Goal: Task Accomplishment & Management: Use online tool/utility

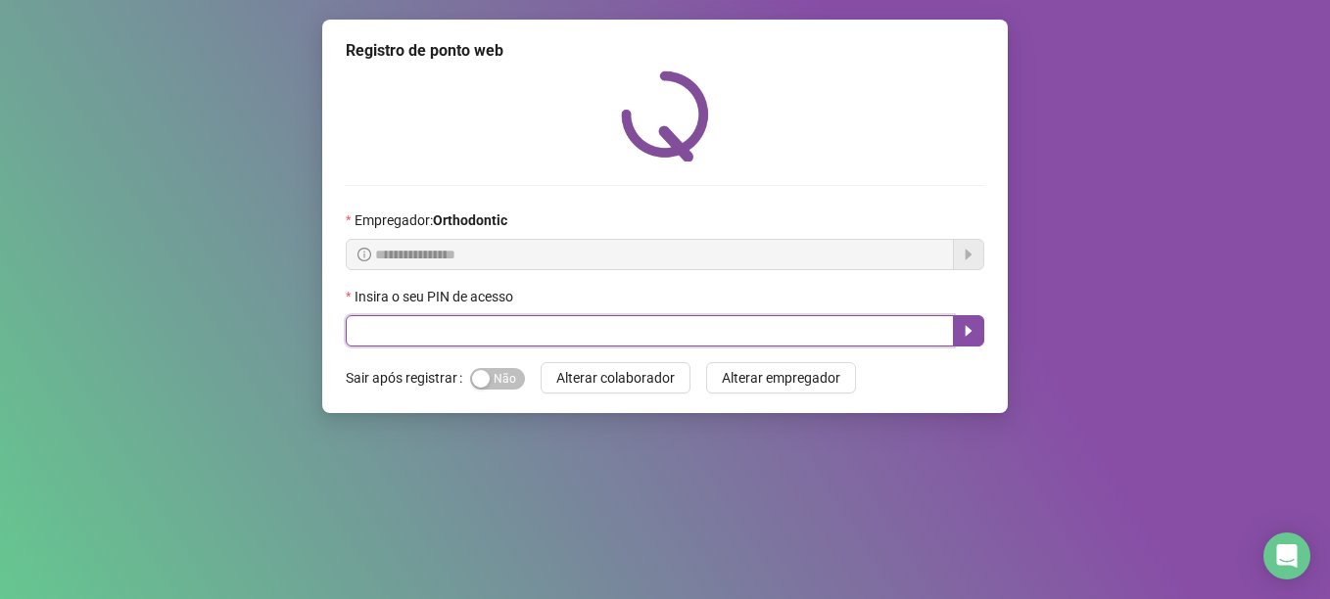
click at [547, 339] on input "text" at bounding box center [650, 330] width 608 height 31
type input "*****"
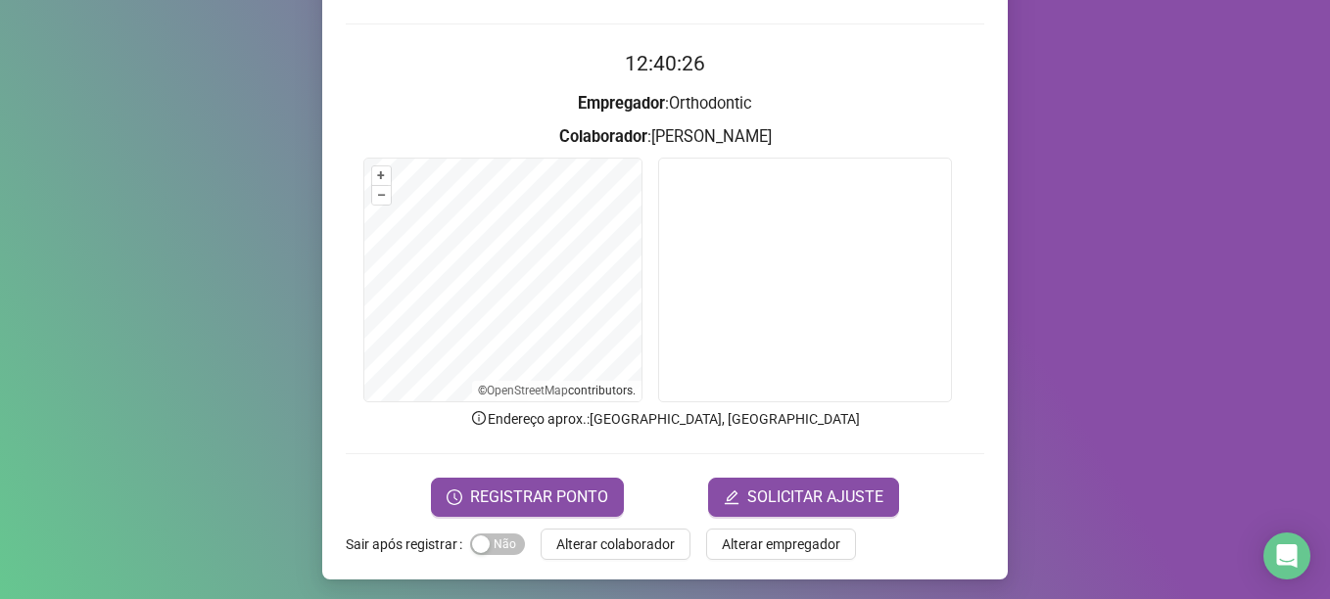
scroll to position [166, 0]
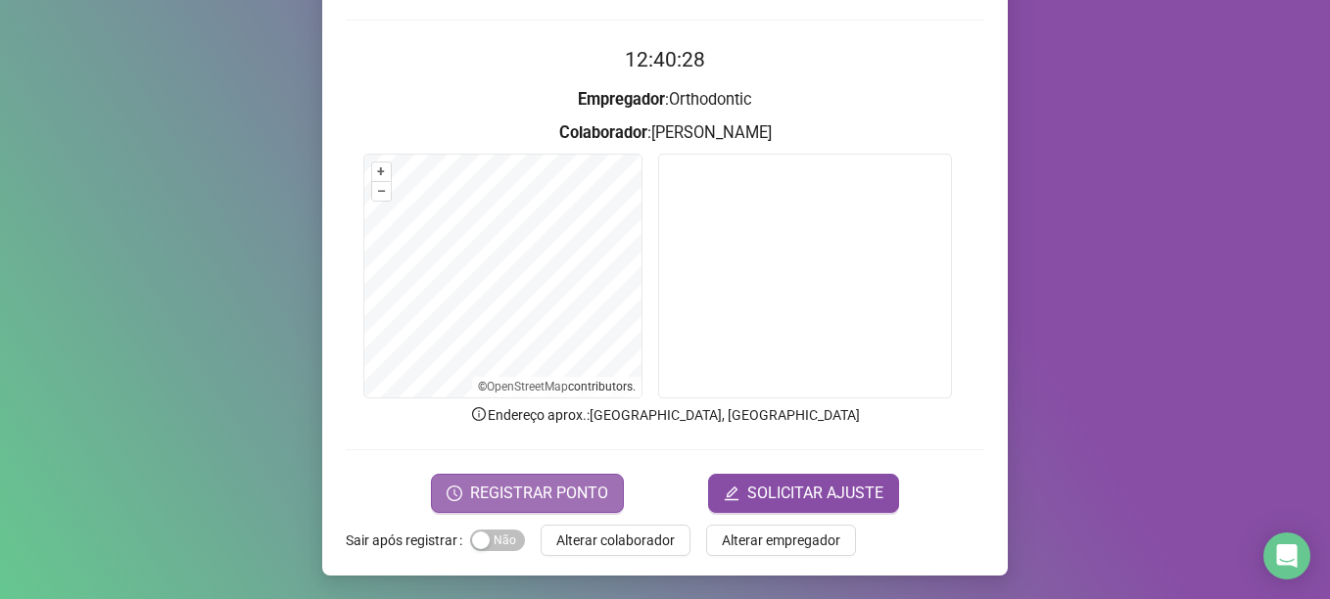
click at [568, 503] on span "REGISTRAR PONTO" at bounding box center [539, 494] width 138 height 24
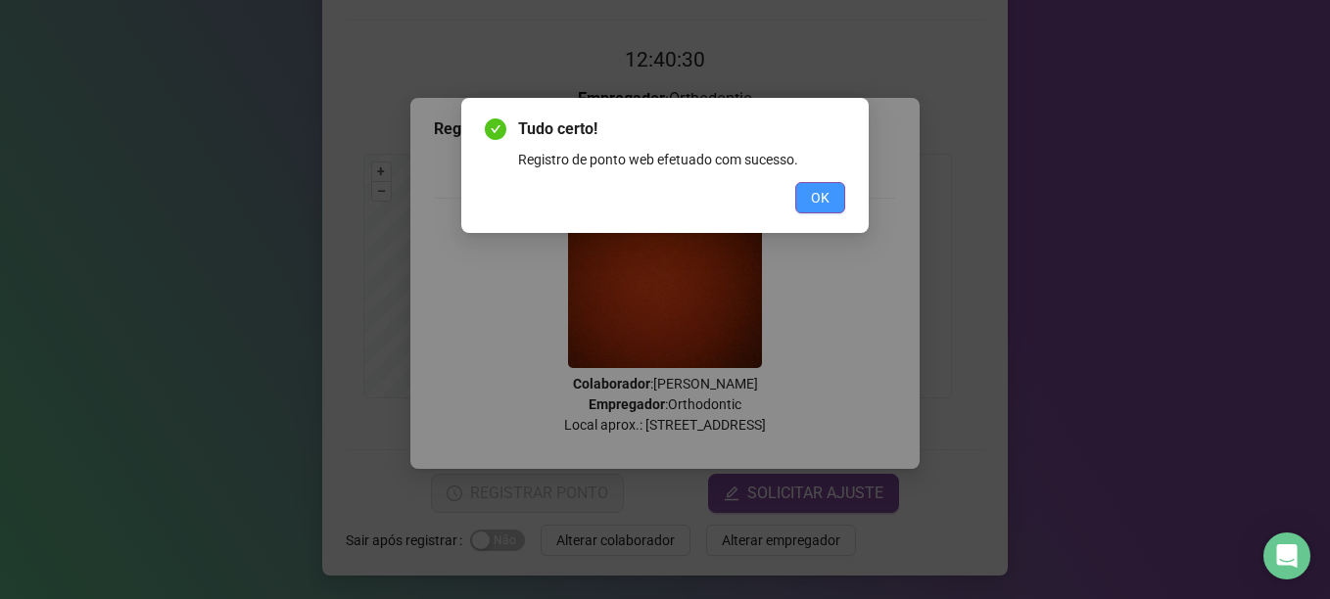
click at [812, 195] on span "OK" at bounding box center [820, 198] width 19 height 22
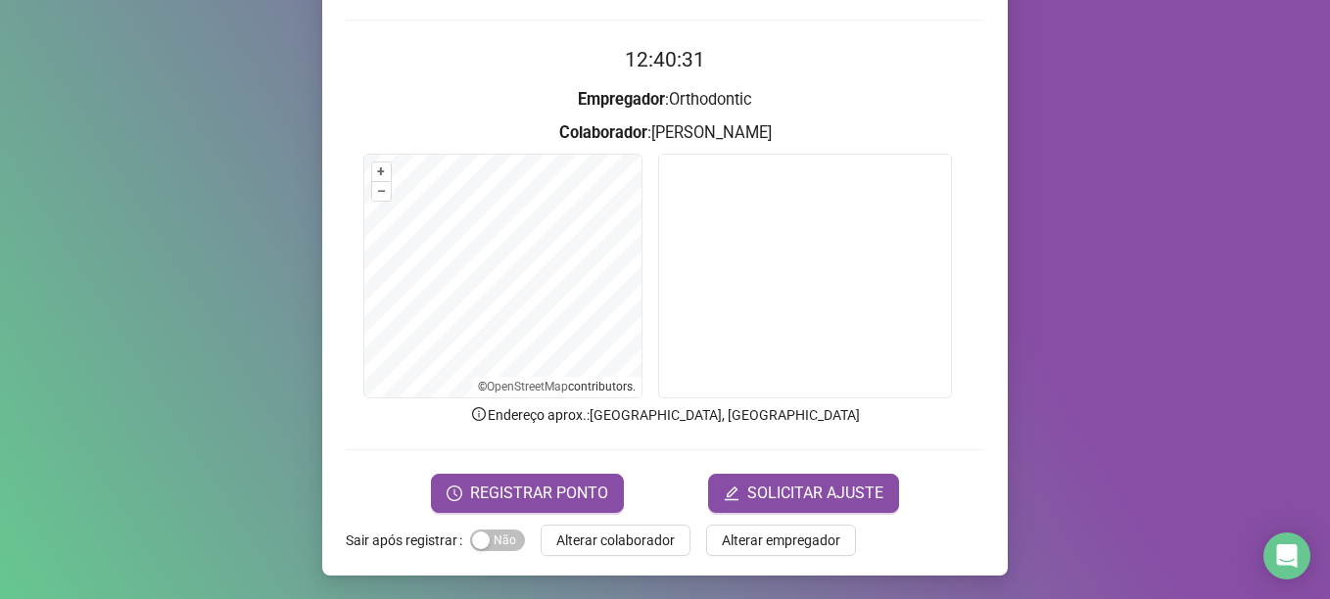
click at [593, 523] on div "Registro de ponto web 12:40:31 Empregador : Orthodontic Colaborador : [PERSON_N…" at bounding box center [665, 215] width 686 height 722
click at [552, 485] on span "REGISTRAR PONTO" at bounding box center [539, 494] width 138 height 24
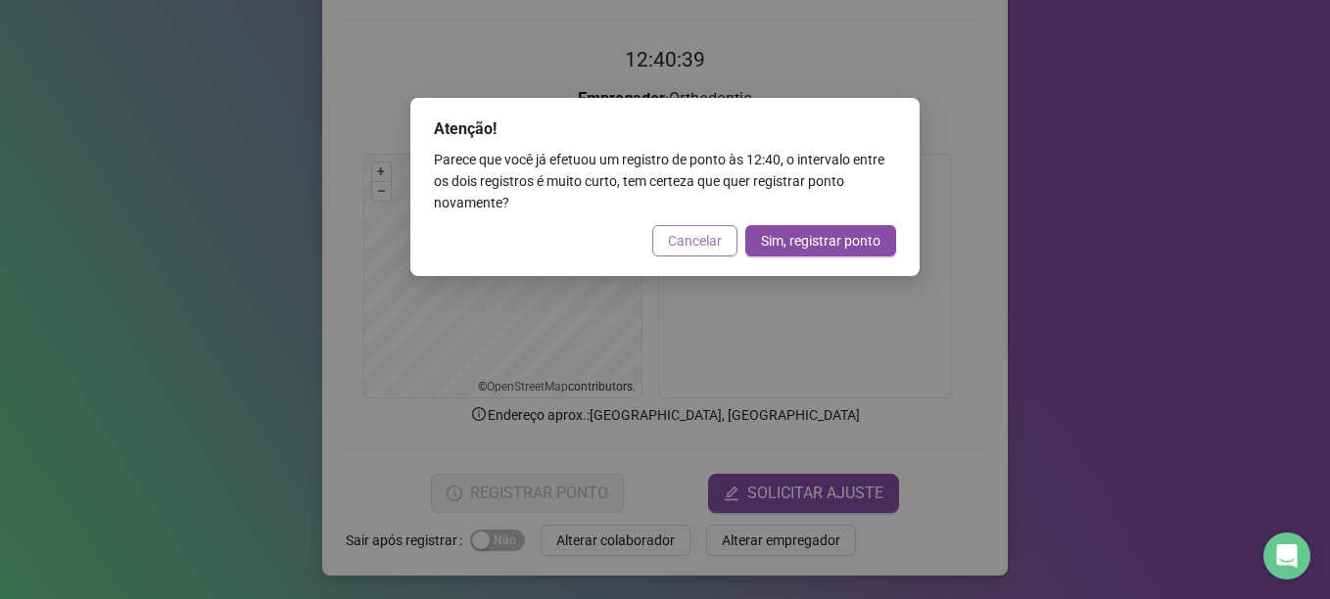
click at [702, 248] on span "Cancelar" at bounding box center [695, 241] width 54 height 22
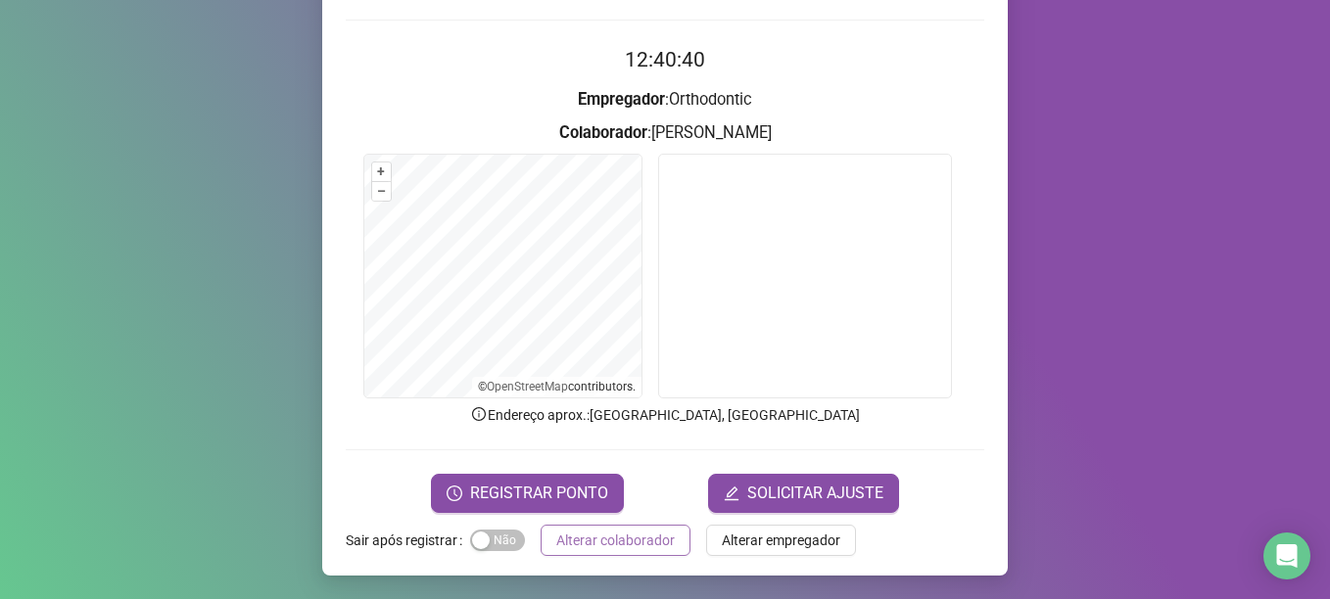
click at [609, 554] on button "Alterar colaborador" at bounding box center [616, 540] width 150 height 31
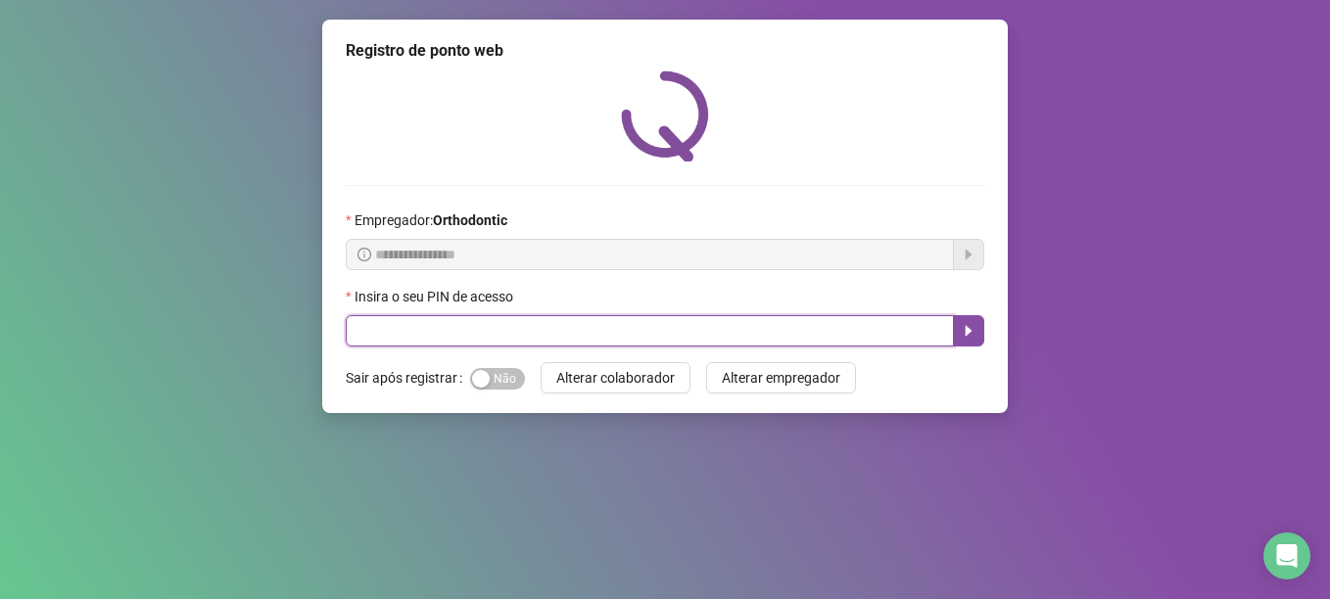
click at [466, 335] on input "text" at bounding box center [650, 330] width 608 height 31
type input "*****"
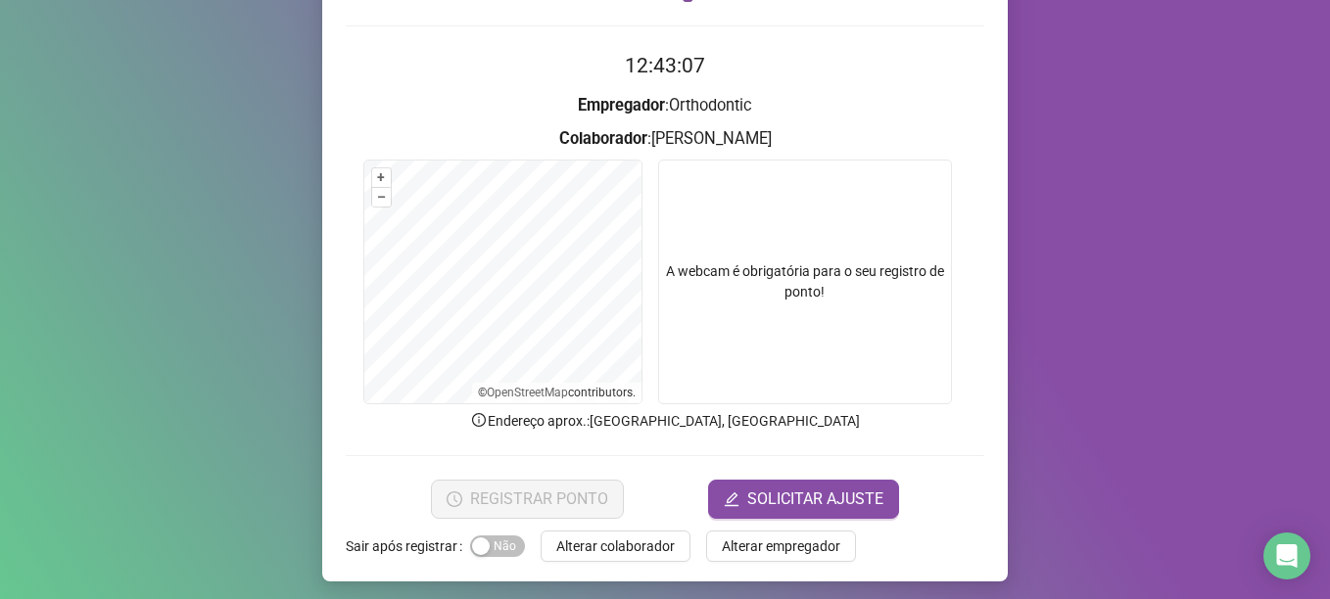
scroll to position [166, 0]
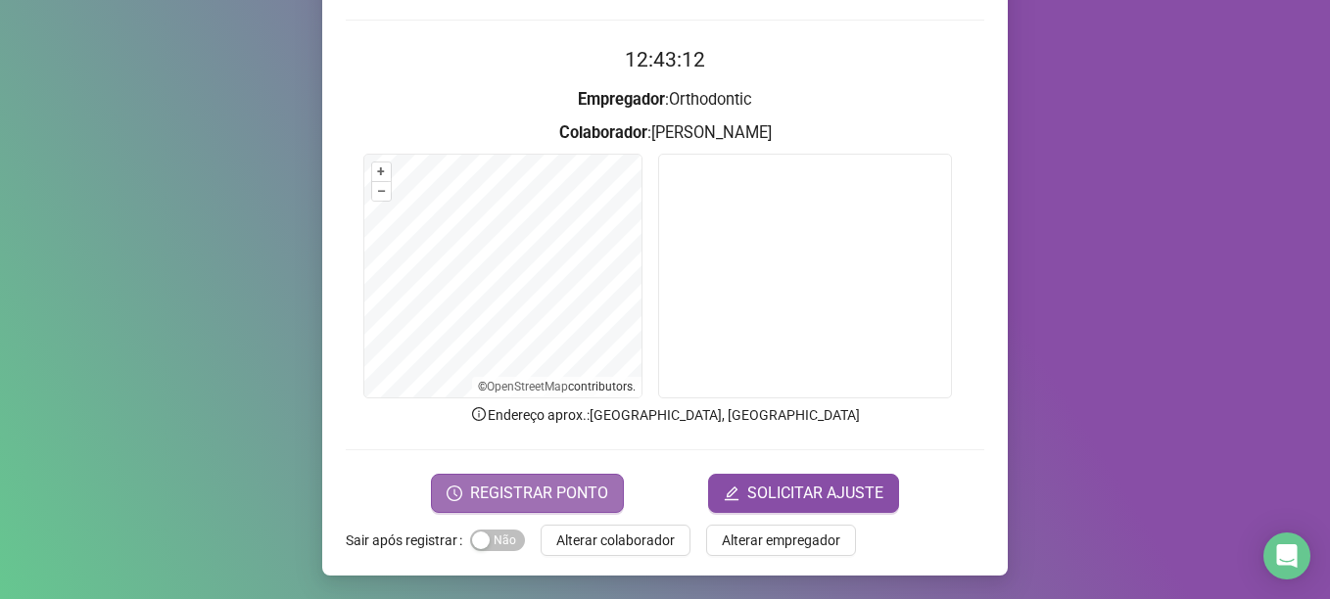
click at [547, 480] on button "REGISTRAR PONTO" at bounding box center [527, 493] width 193 height 39
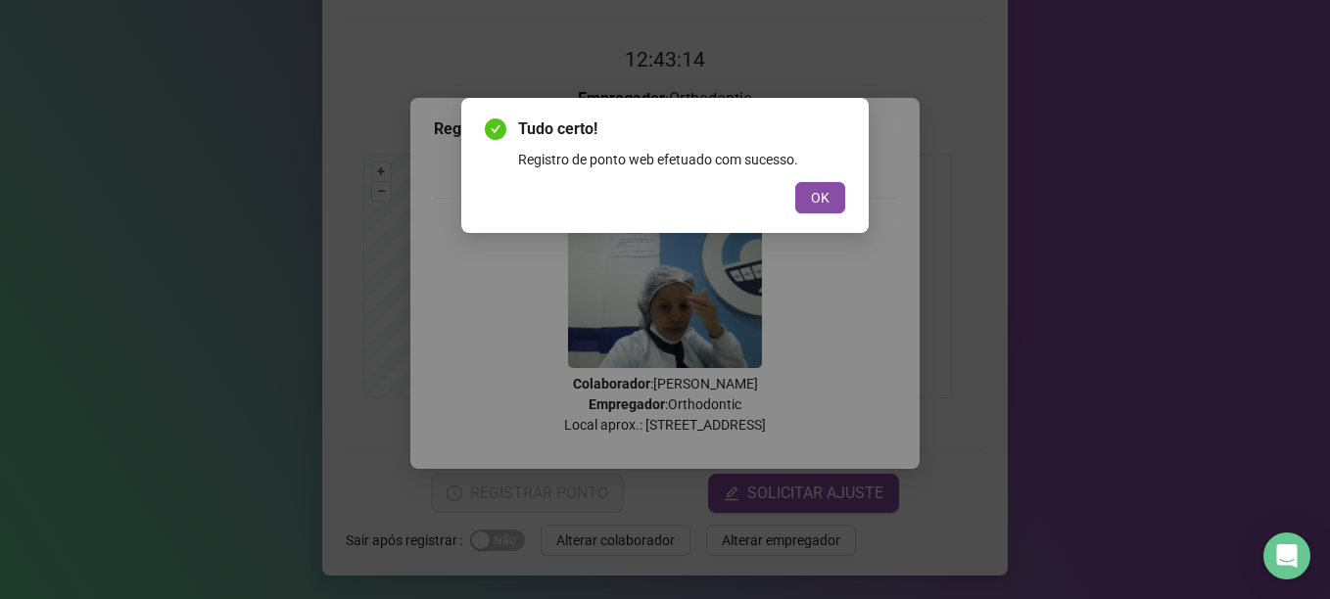
drag, startPoint x: 819, startPoint y: 191, endPoint x: 794, endPoint y: 236, distance: 51.3
click at [819, 194] on span "OK" at bounding box center [820, 198] width 19 height 22
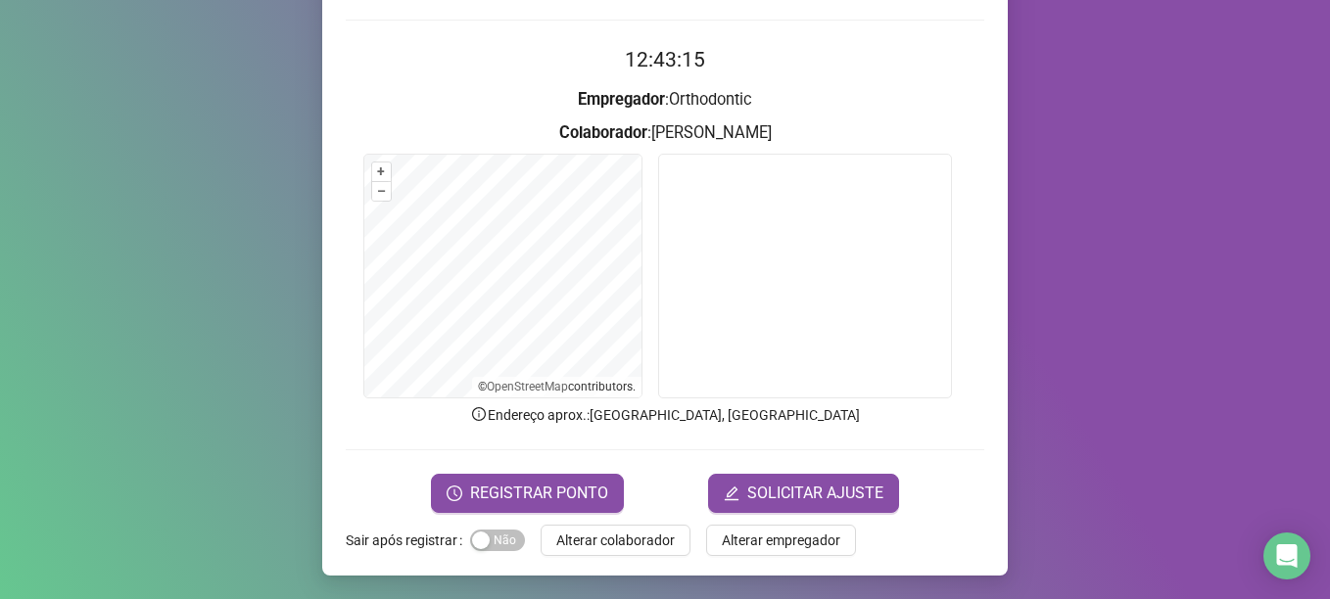
drag, startPoint x: 619, startPoint y: 534, endPoint x: 585, endPoint y: 527, distance: 35.0
click at [607, 534] on span "Alterar colaborador" at bounding box center [615, 541] width 119 height 22
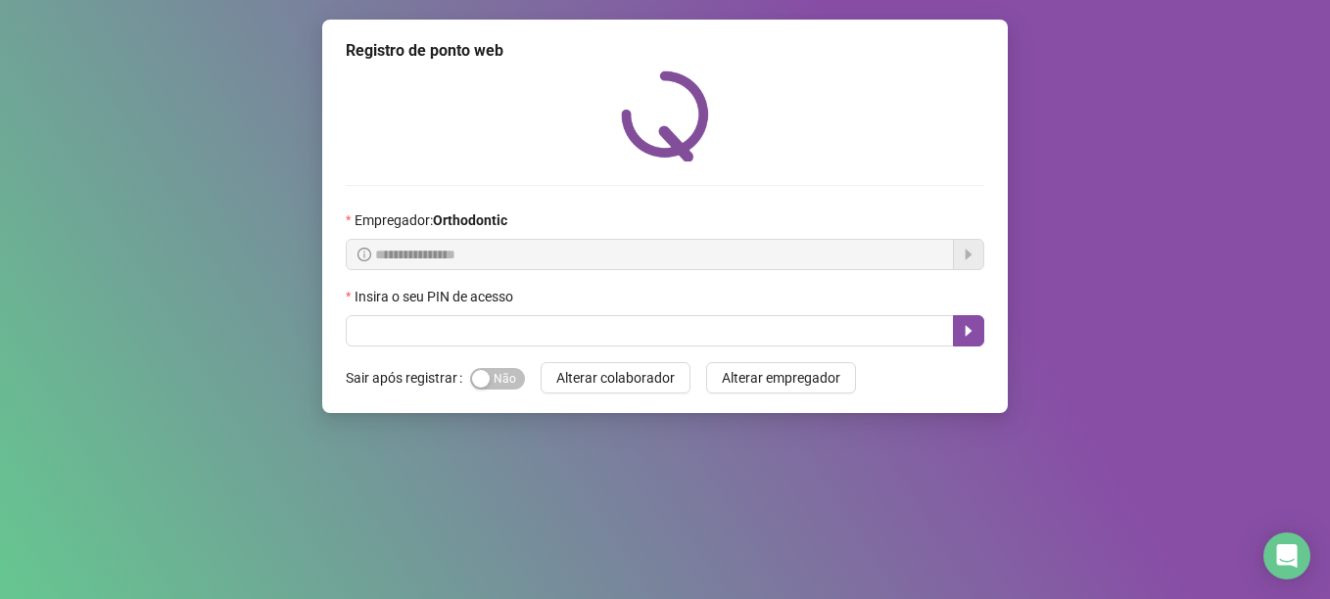
scroll to position [0, 0]
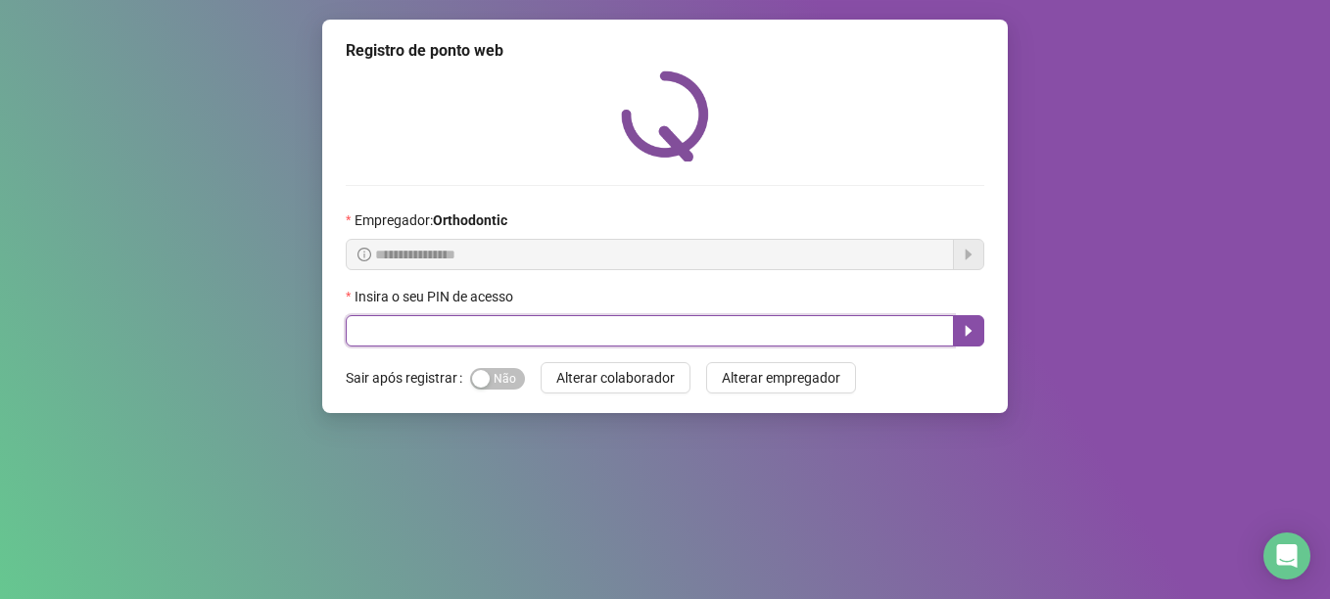
click at [423, 342] on input "text" at bounding box center [650, 330] width 608 height 31
type input "*****"
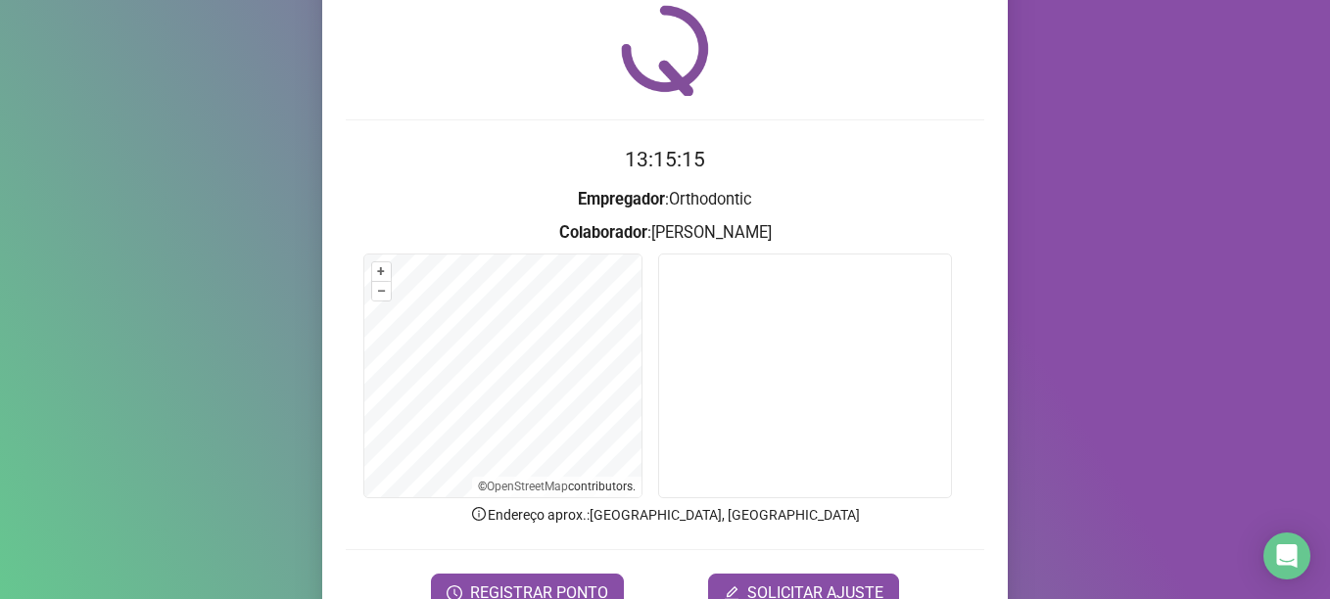
scroll to position [98, 0]
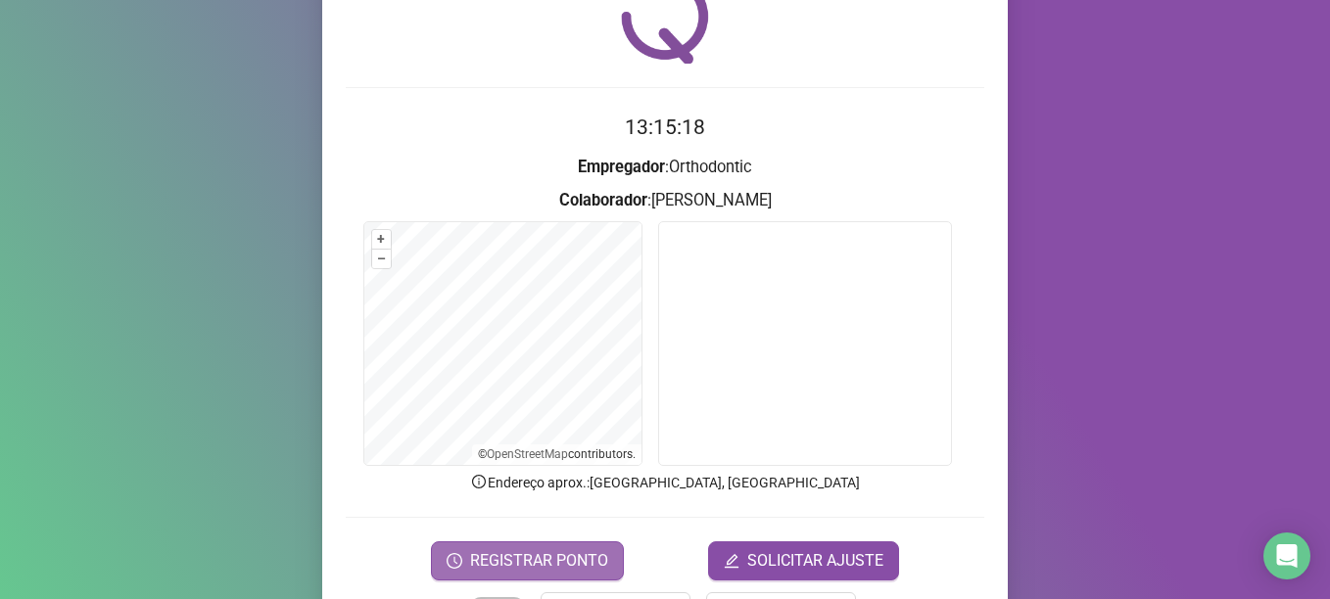
click at [536, 556] on span "REGISTRAR PONTO" at bounding box center [539, 561] width 138 height 24
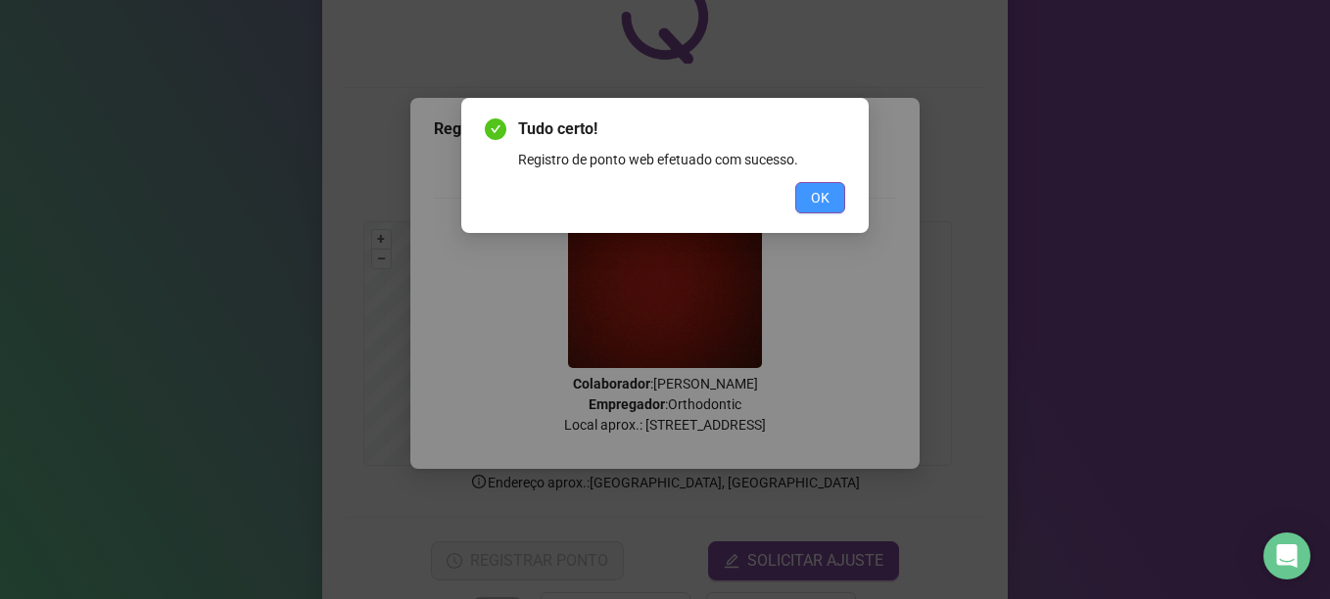
click at [821, 207] on span "OK" at bounding box center [820, 198] width 19 height 22
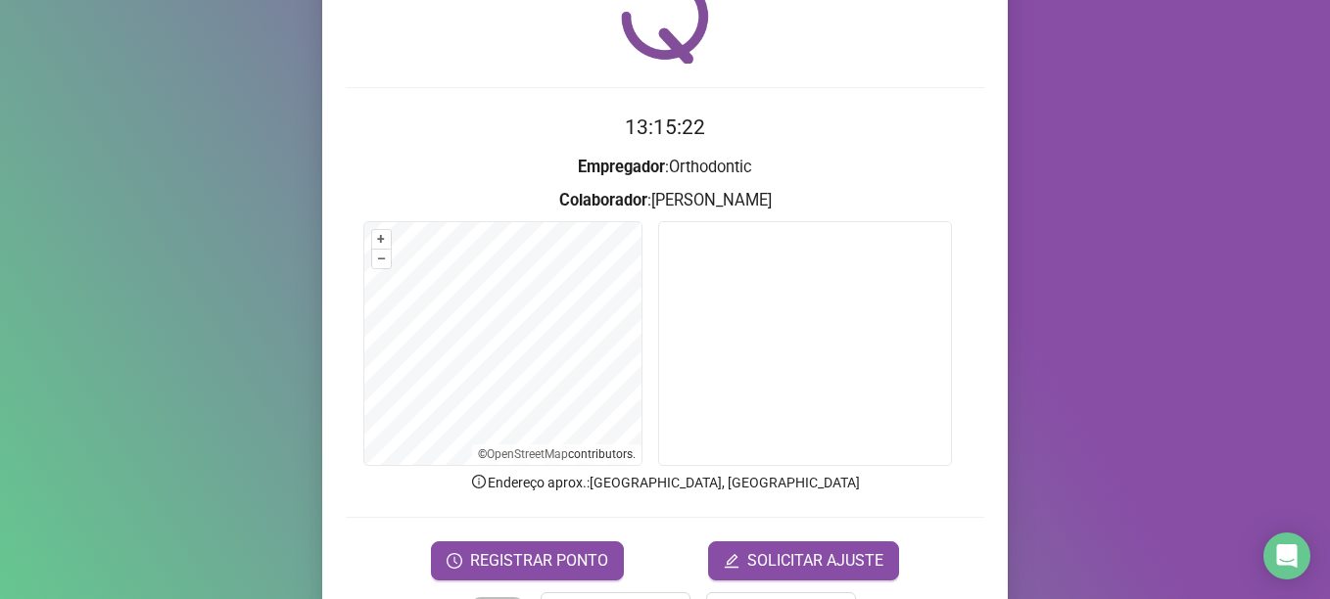
drag, startPoint x: 495, startPoint y: 555, endPoint x: 532, endPoint y: 527, distance: 46.8
click at [495, 553] on span "REGISTRAR PONTO" at bounding box center [539, 561] width 138 height 24
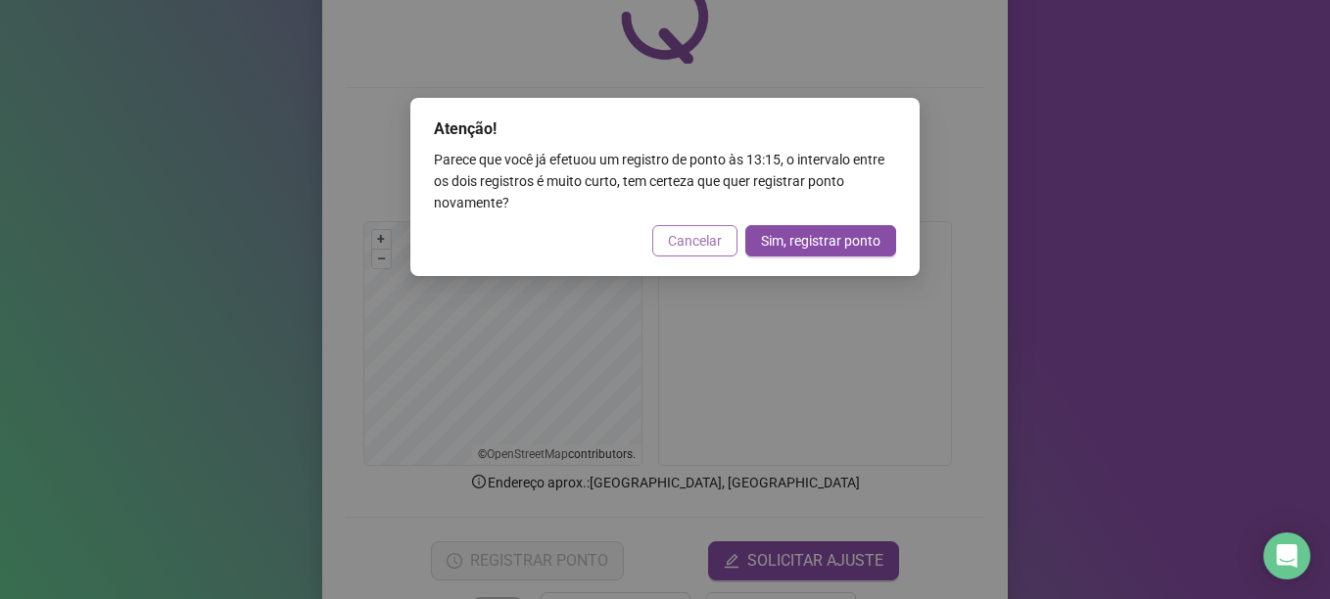
click at [688, 248] on span "Cancelar" at bounding box center [695, 241] width 54 height 22
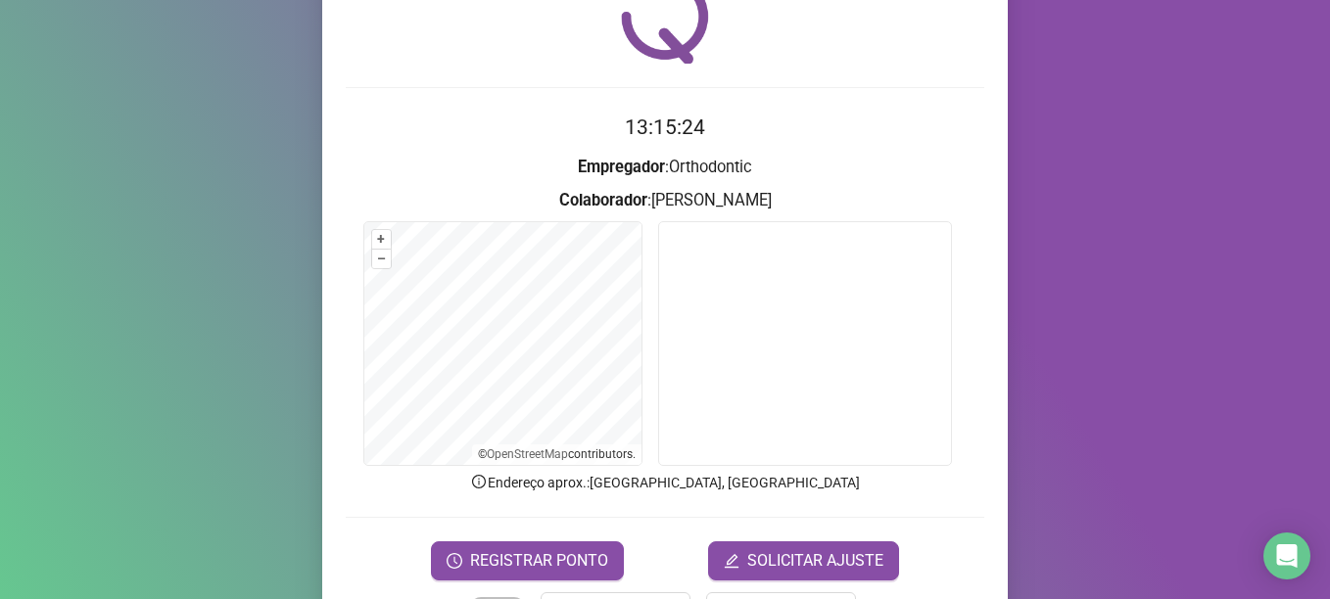
scroll to position [166, 0]
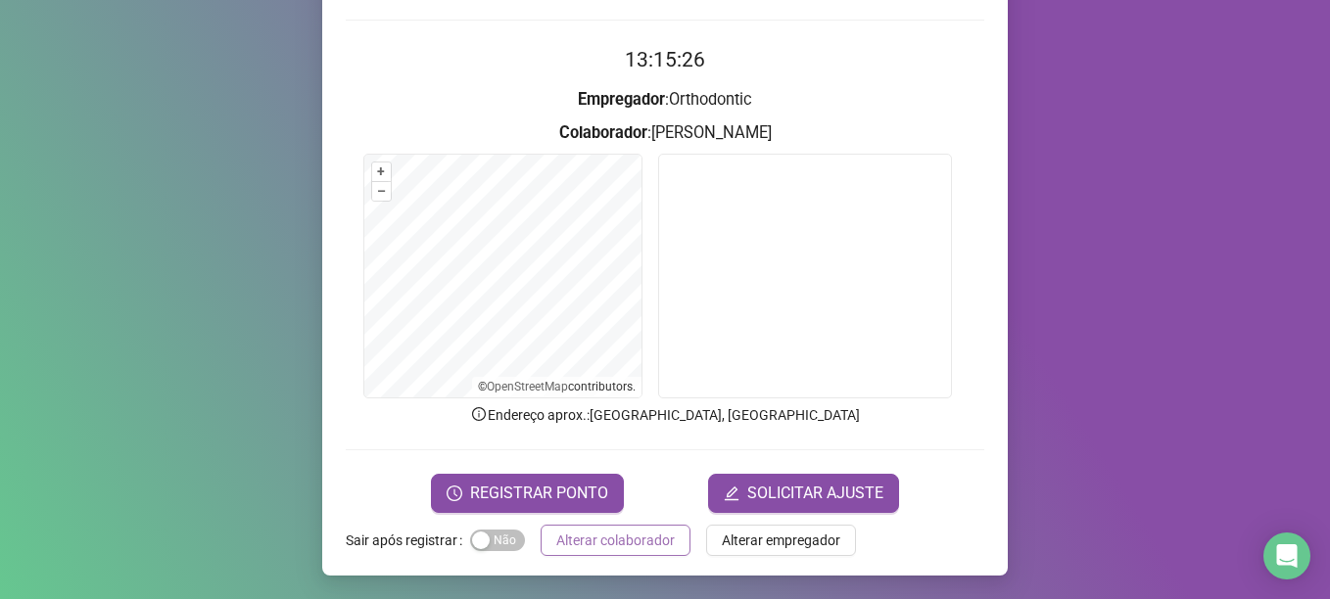
click at [591, 550] on span "Alterar colaborador" at bounding box center [615, 541] width 119 height 22
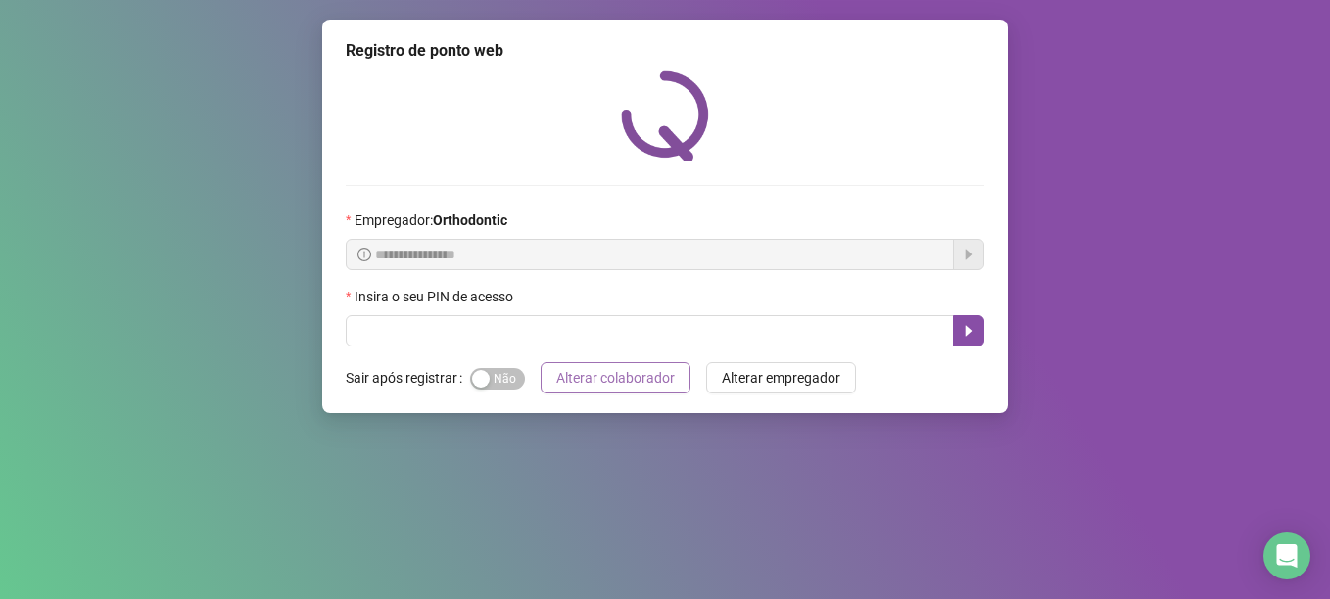
scroll to position [0, 0]
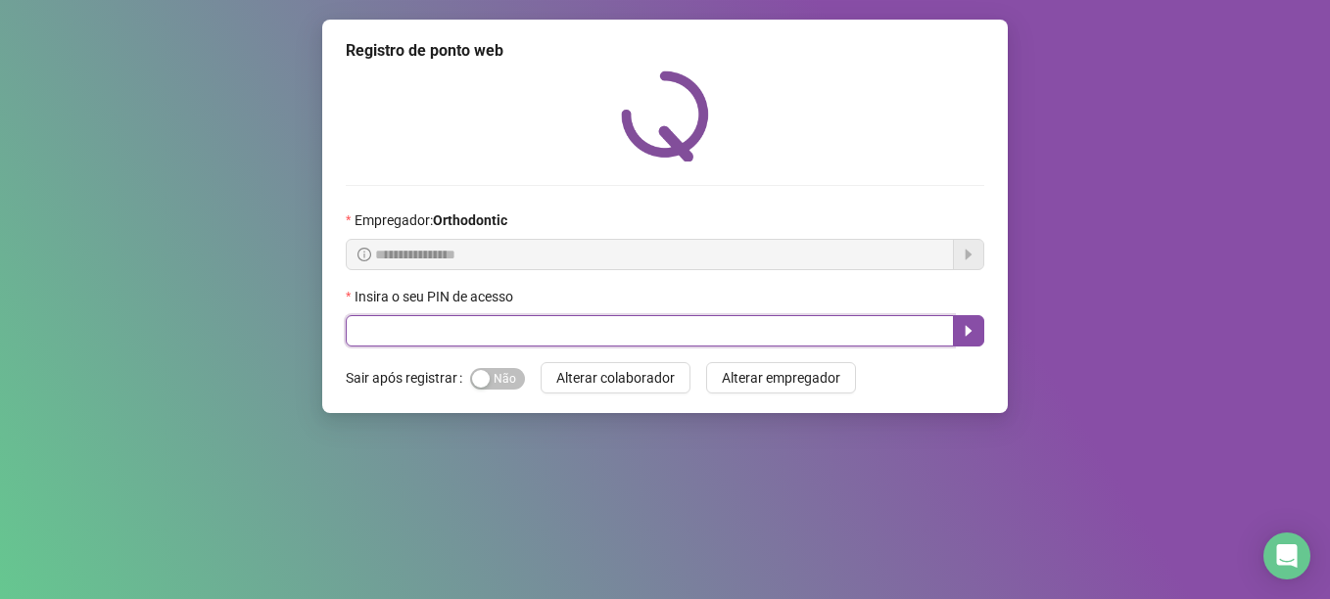
click at [540, 325] on input "text" at bounding box center [650, 330] width 608 height 31
type input "*****"
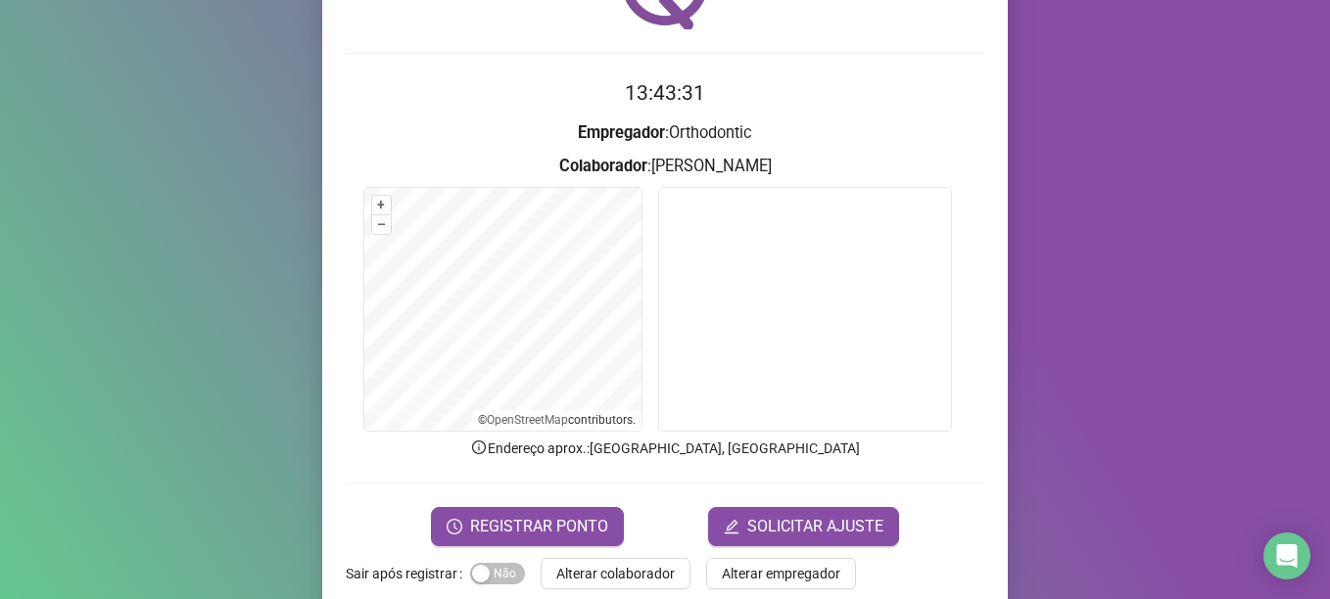
scroll to position [166, 0]
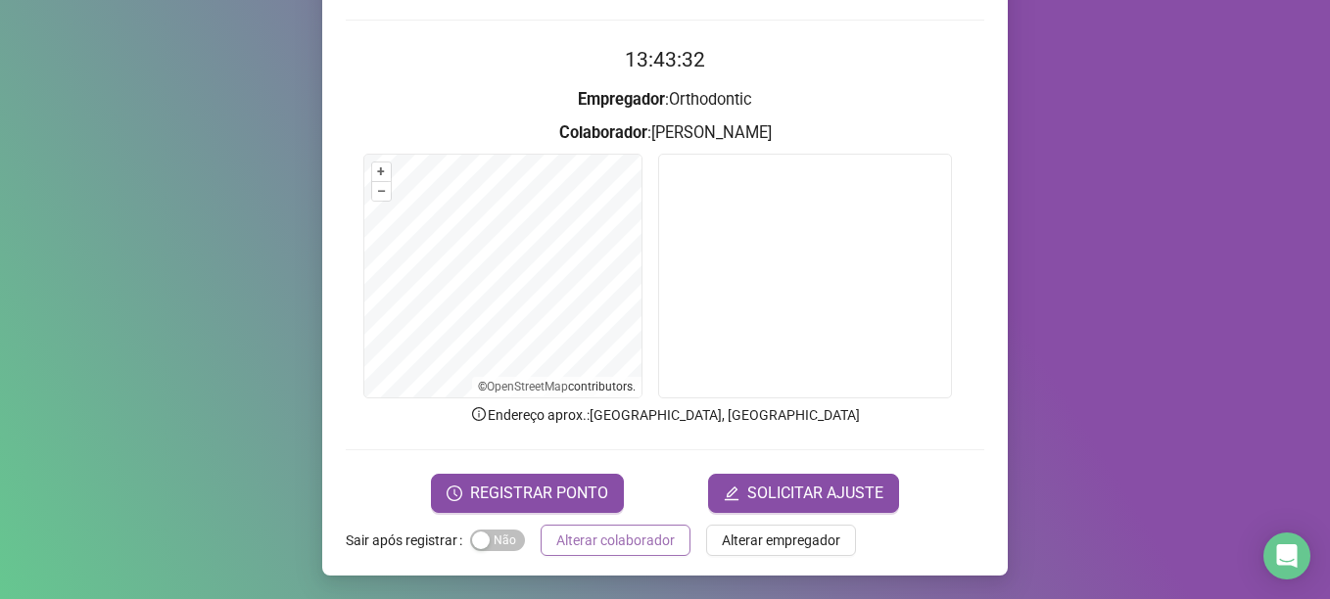
click at [560, 539] on span "Alterar colaborador" at bounding box center [615, 541] width 119 height 22
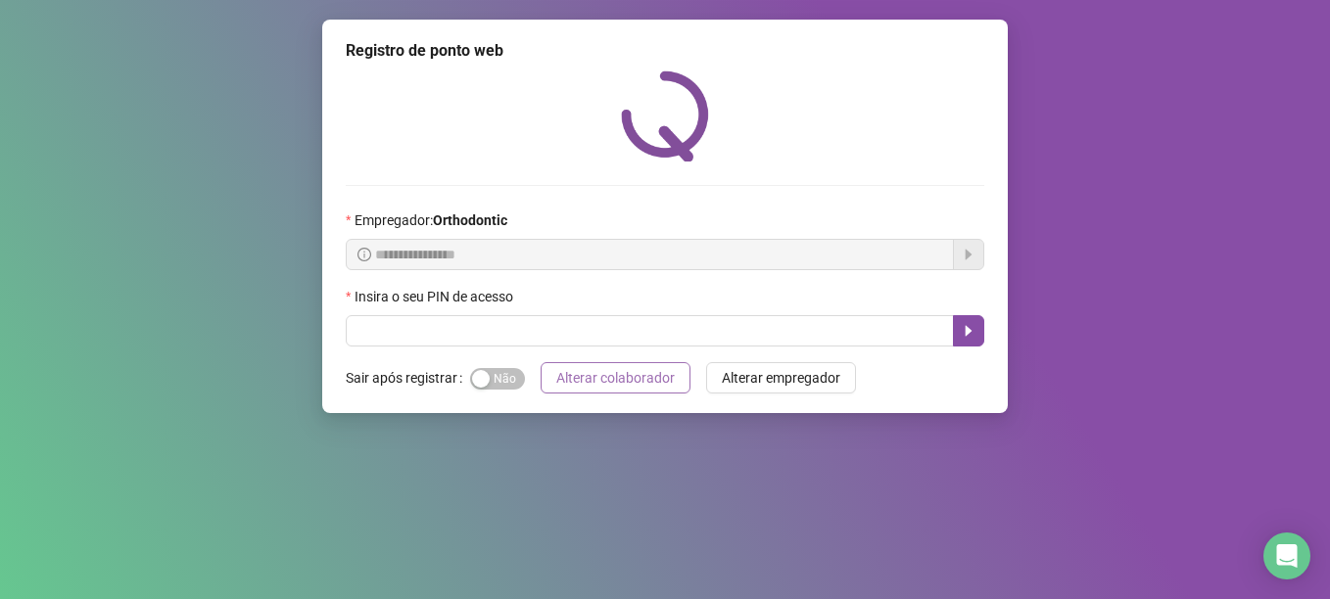
scroll to position [0, 0]
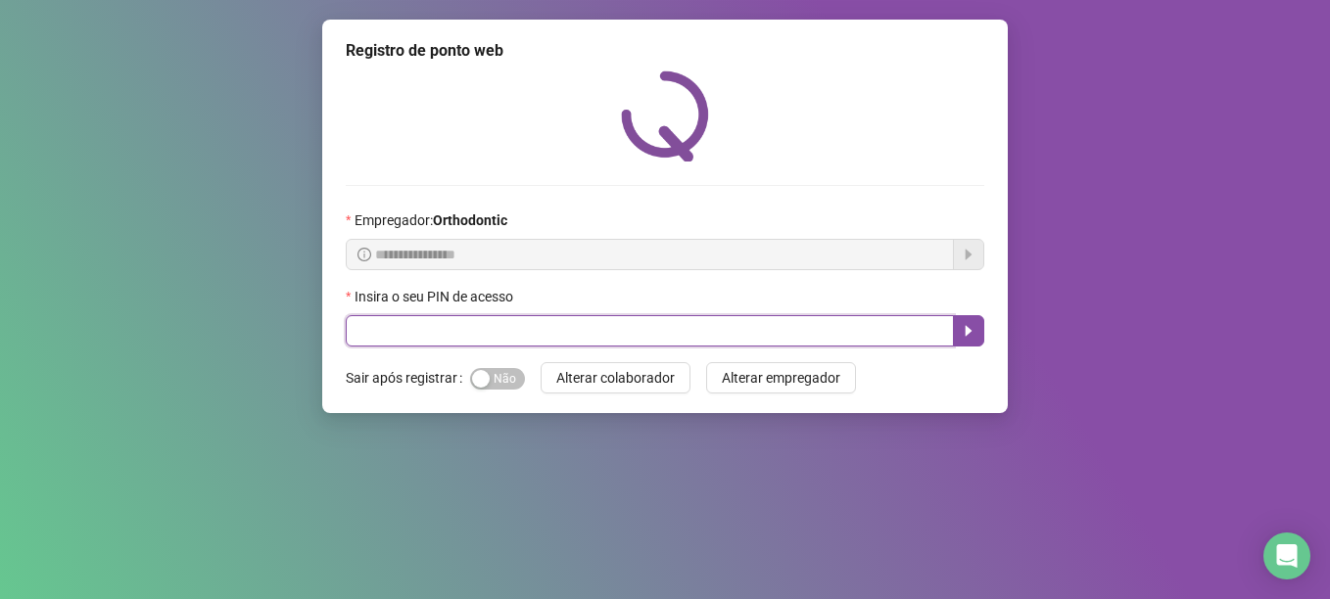
click at [417, 335] on input "text" at bounding box center [650, 330] width 608 height 31
type input "*****"
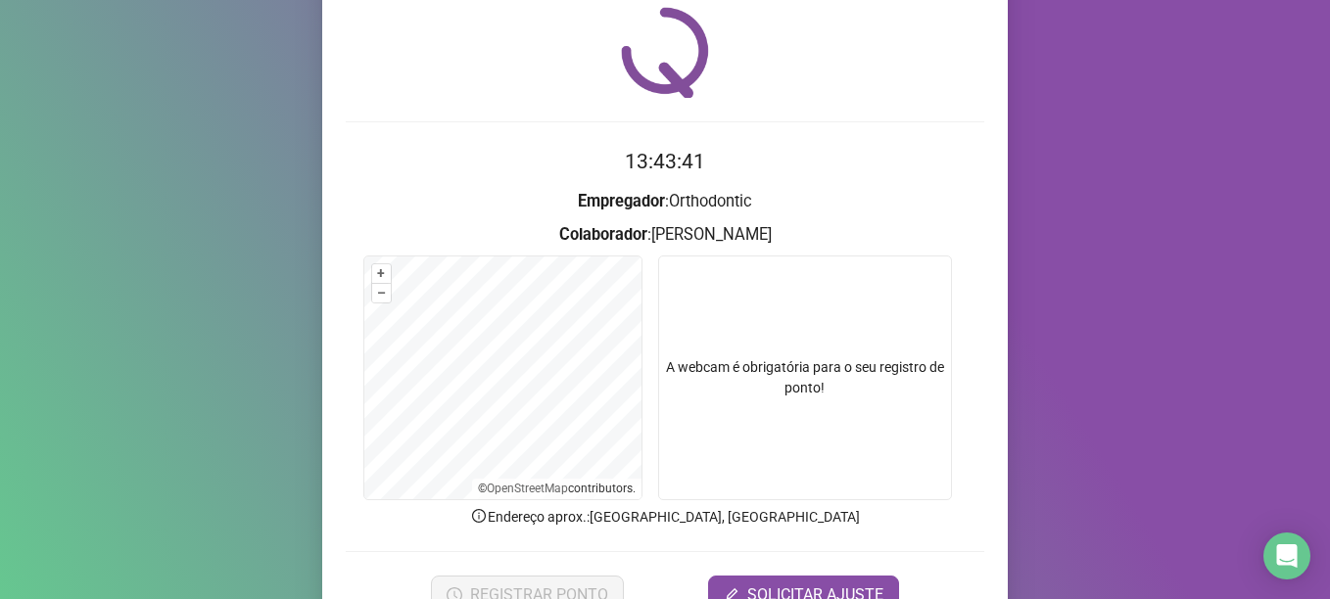
scroll to position [98, 0]
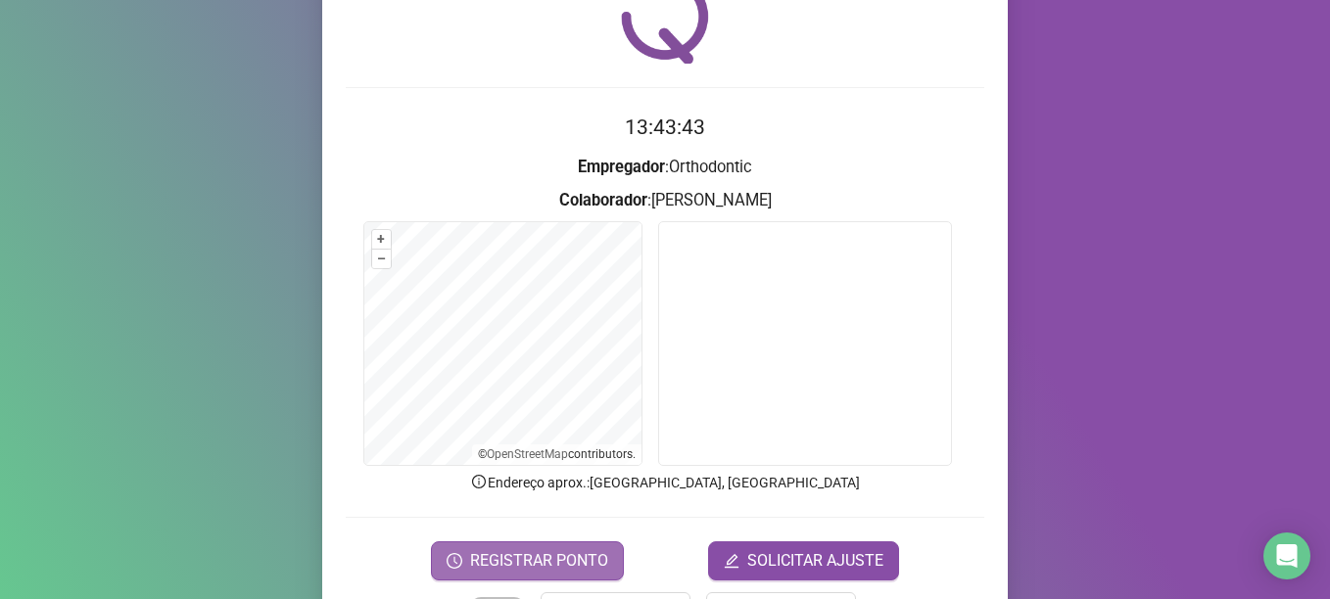
click at [578, 556] on span "REGISTRAR PONTO" at bounding box center [539, 561] width 138 height 24
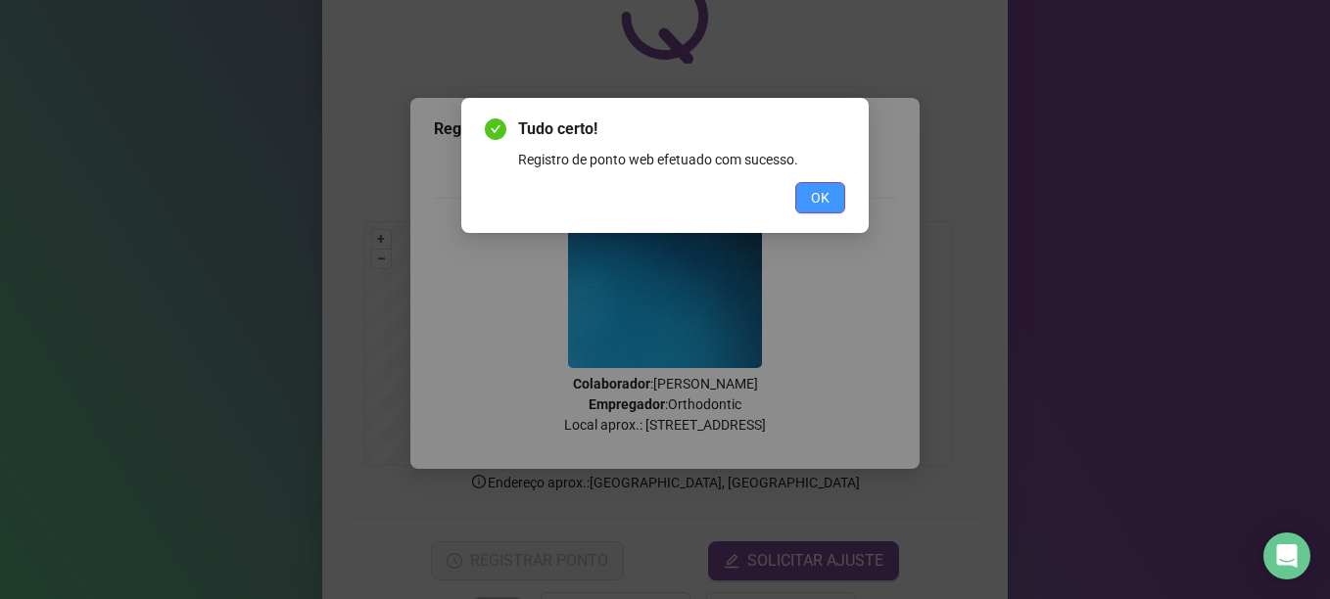
click at [822, 193] on span "OK" at bounding box center [820, 198] width 19 height 22
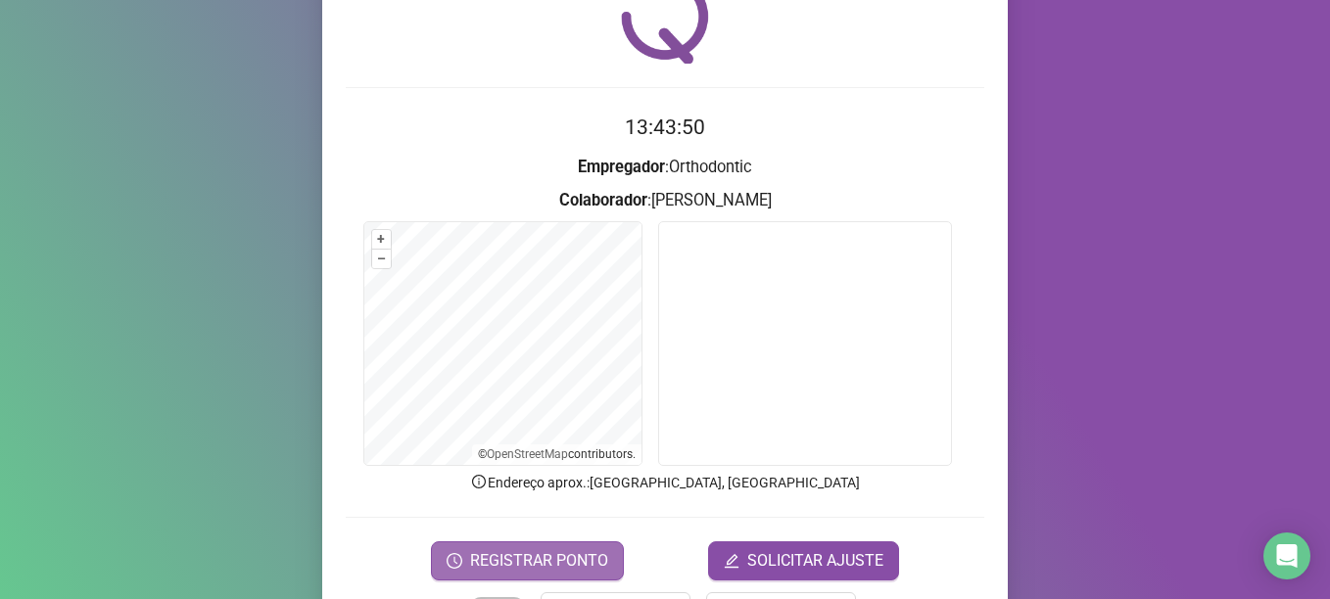
click at [540, 563] on span "REGISTRAR PONTO" at bounding box center [539, 561] width 138 height 24
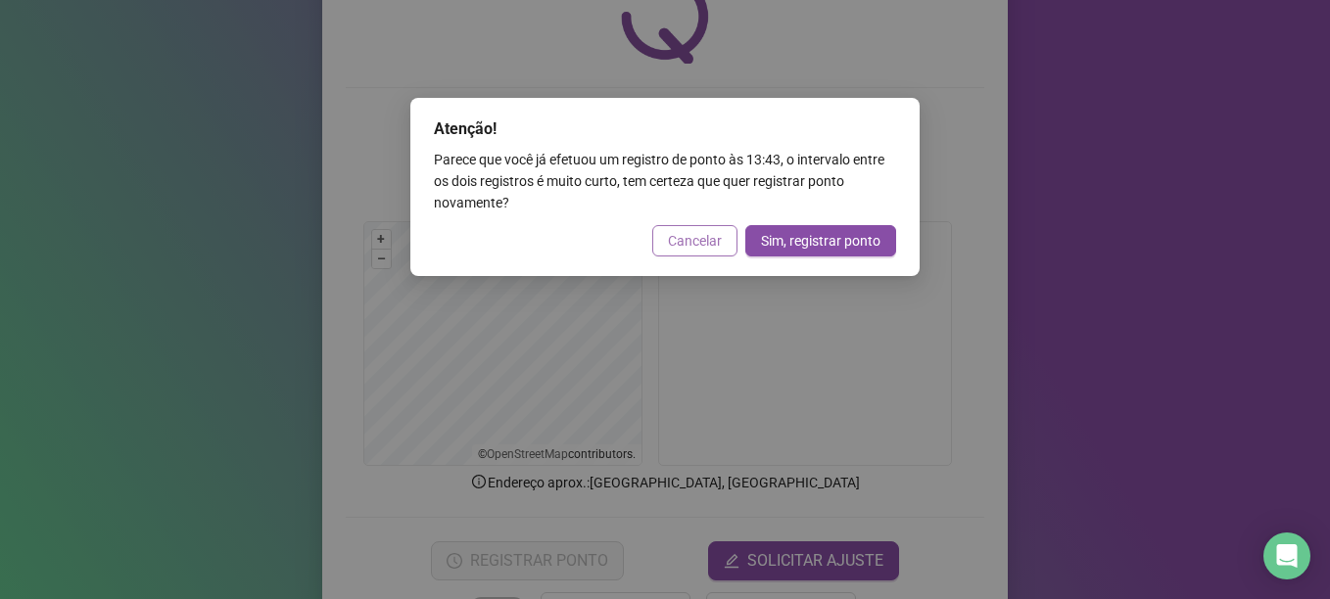
click at [700, 231] on span "Cancelar" at bounding box center [695, 241] width 54 height 22
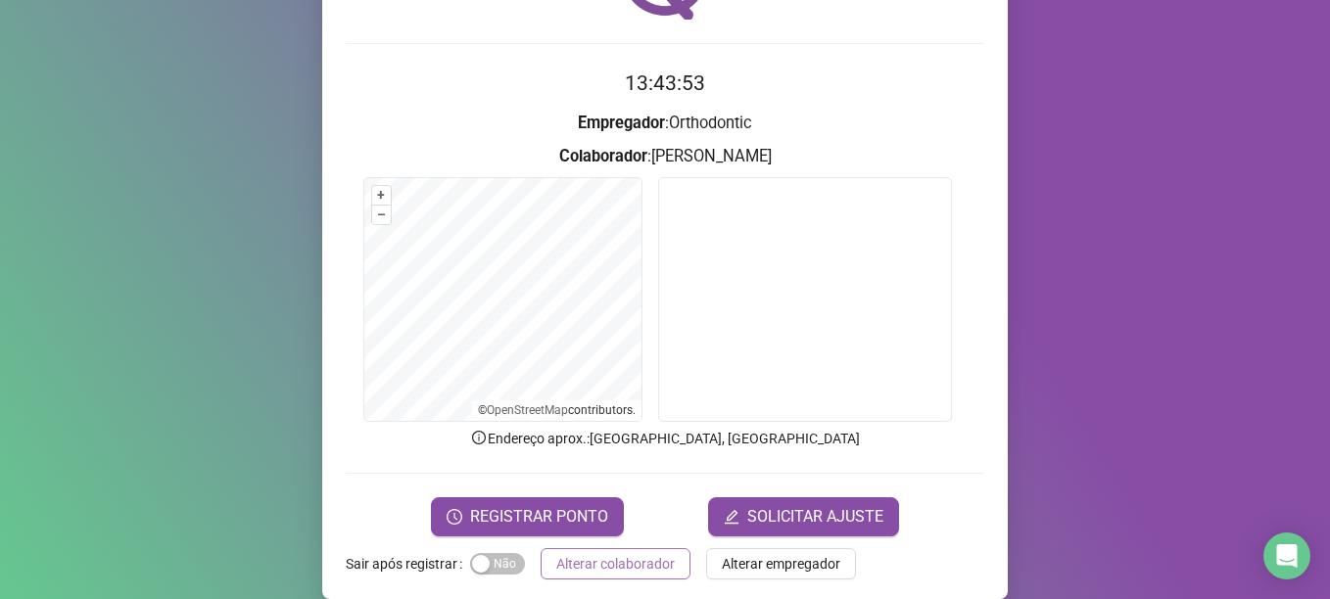
scroll to position [166, 0]
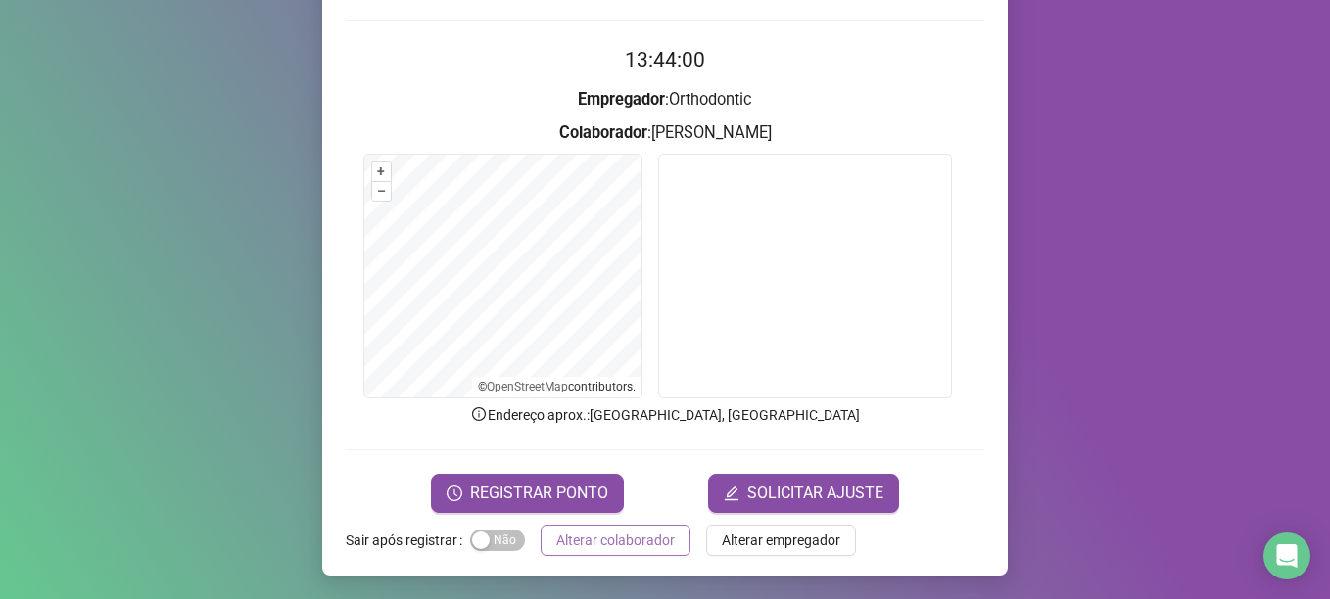
click at [605, 541] on span "Alterar colaborador" at bounding box center [615, 541] width 119 height 22
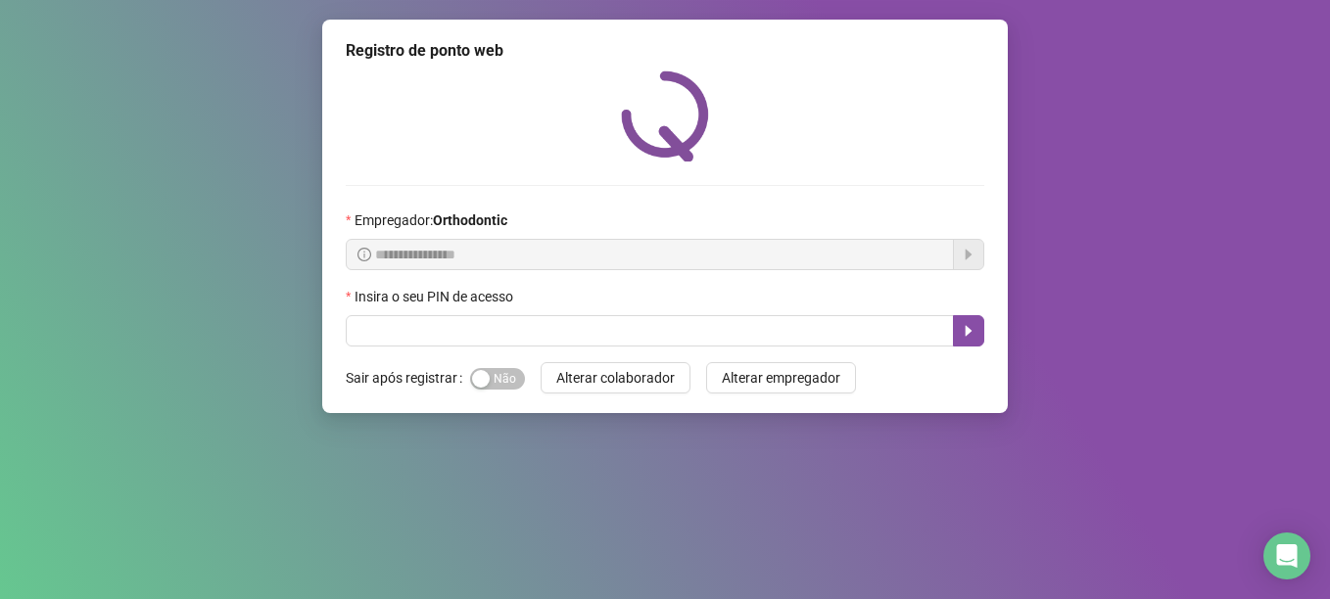
scroll to position [0, 0]
